Goal: Check status

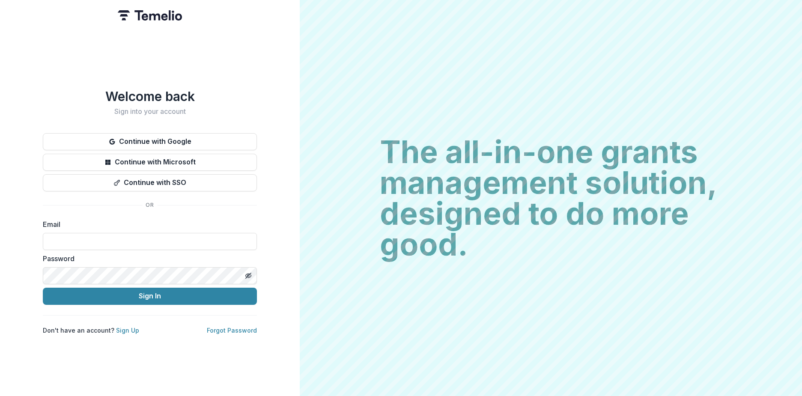
click at [91, 228] on div "Email" at bounding box center [150, 234] width 214 height 31
click at [89, 241] on input at bounding box center [150, 241] width 214 height 17
type input "**********"
click at [102, 262] on div "Password" at bounding box center [150, 268] width 214 height 31
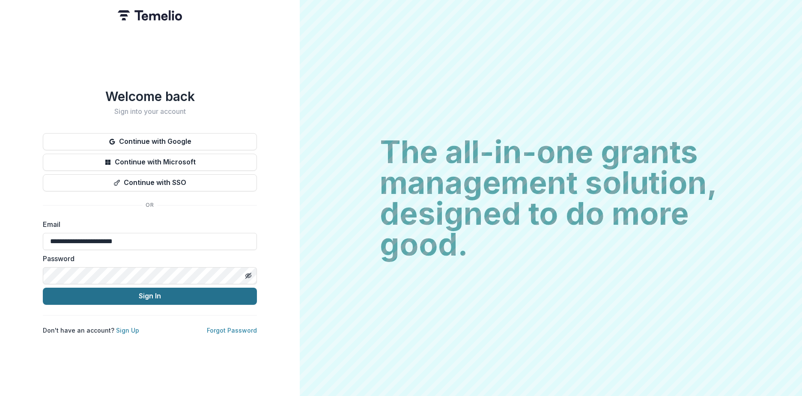
click at [105, 291] on button "Sign In" at bounding box center [150, 296] width 214 height 17
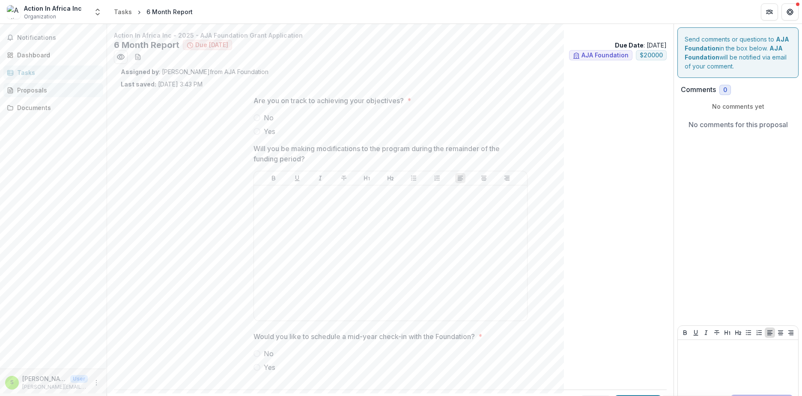
click at [39, 87] on div "Proposals" at bounding box center [56, 90] width 79 height 9
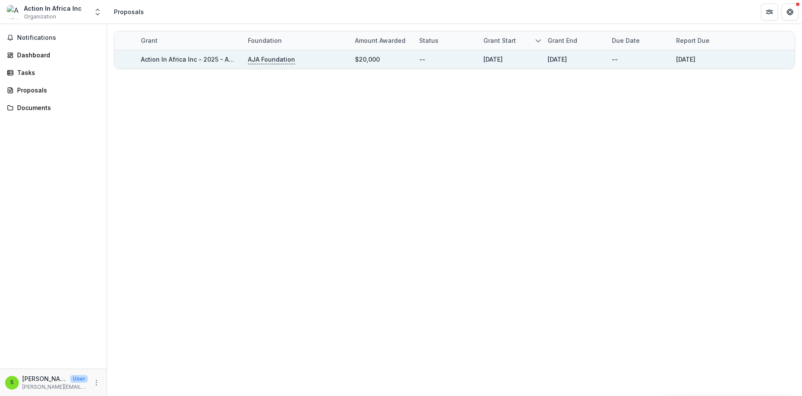
click at [261, 61] on p "AJA Foundation" at bounding box center [271, 59] width 47 height 9
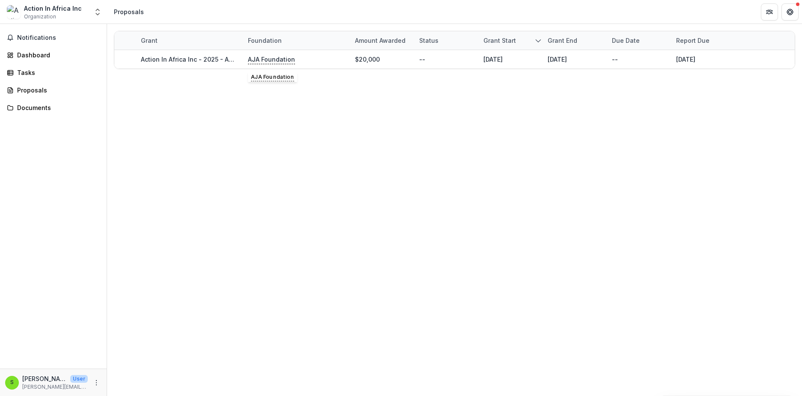
click at [244, 154] on div "Grant Foundation Amount awarded Status Grant start Grant end Due Date Report Du…" at bounding box center [454, 210] width 695 height 372
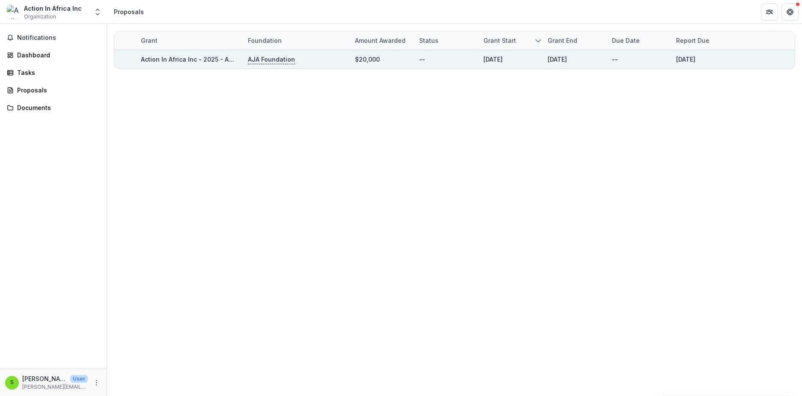
click at [175, 56] on link "Action In Africa Inc - 2025 - AJA Foundation Grant Application" at bounding box center [233, 59] width 185 height 7
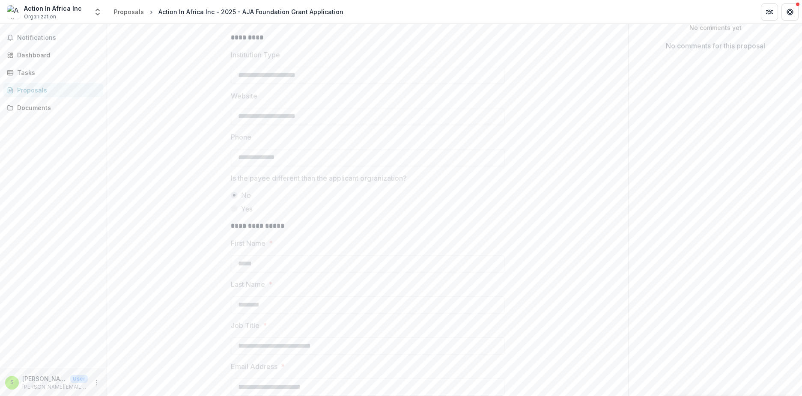
scroll to position [247, 0]
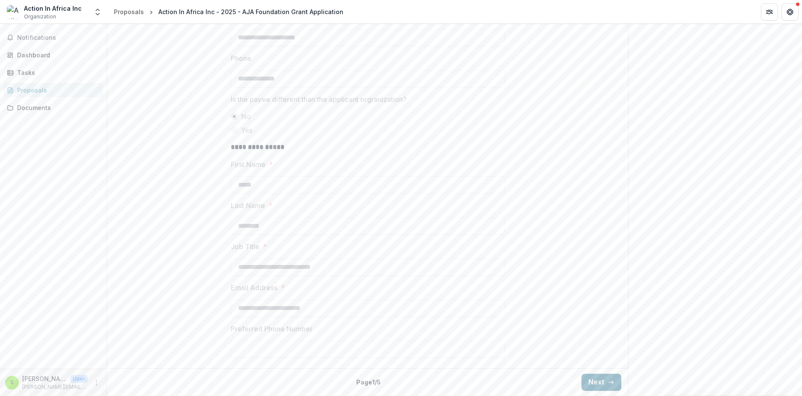
click at [584, 384] on button "Next" at bounding box center [601, 382] width 40 height 17
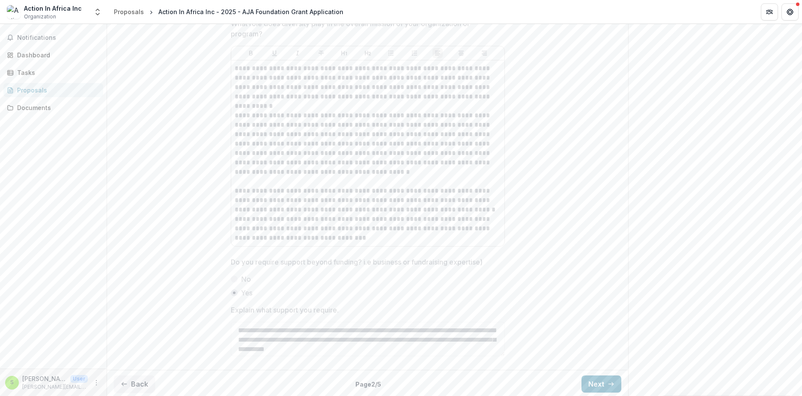
scroll to position [855, 0]
click at [591, 382] on button "Next" at bounding box center [601, 382] width 40 height 17
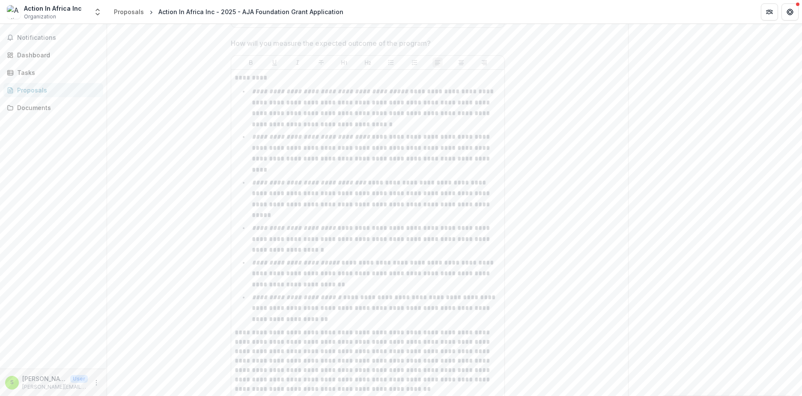
scroll to position [1545, 0]
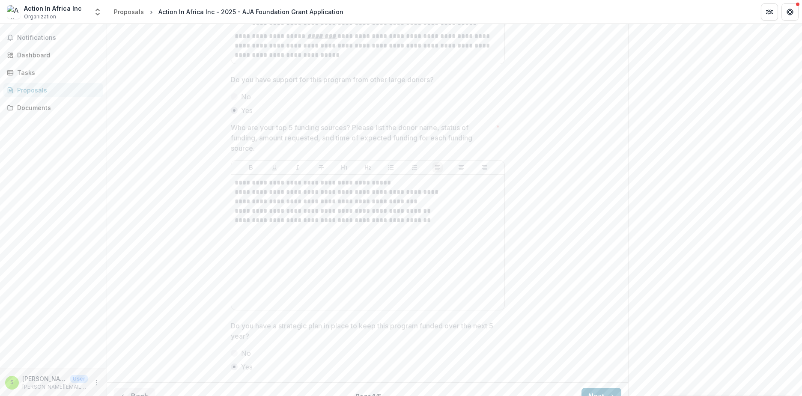
scroll to position [407, 0]
click at [594, 382] on button "Next" at bounding box center [601, 382] width 40 height 17
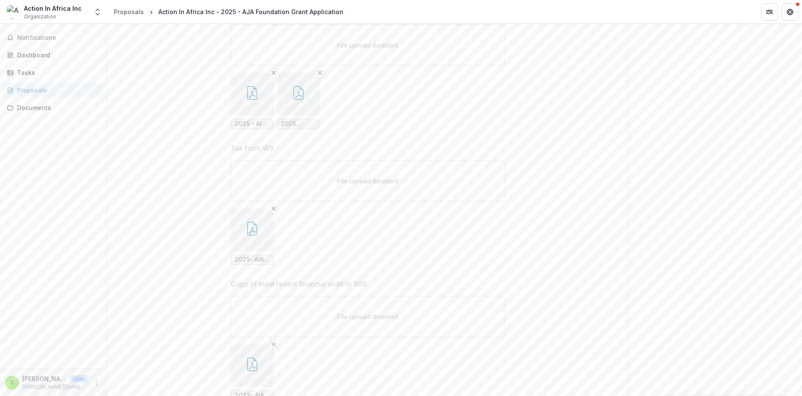
scroll to position [0, 0]
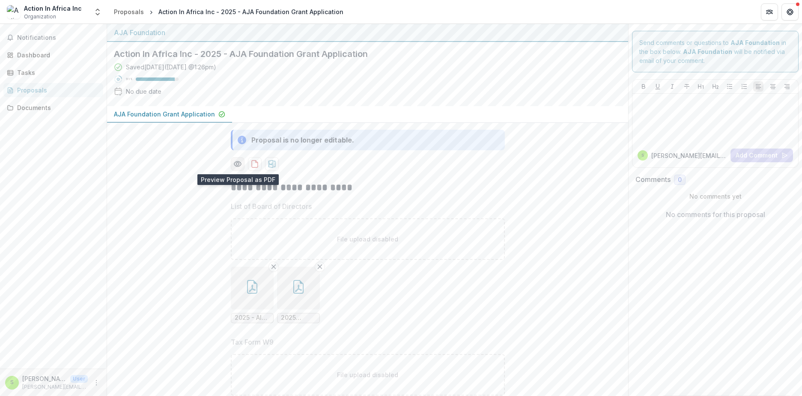
click at [237, 163] on circle "Preview 0b38179e-b3f7-44d7-ad2c-31ef479af8e7-0.pdf" at bounding box center [237, 164] width 3 height 3
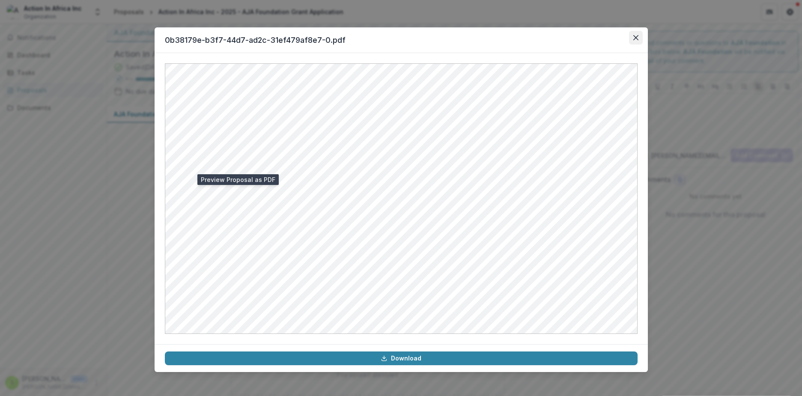
click at [634, 41] on button "Close" at bounding box center [636, 38] width 14 height 14
